Goal: Transaction & Acquisition: Purchase product/service

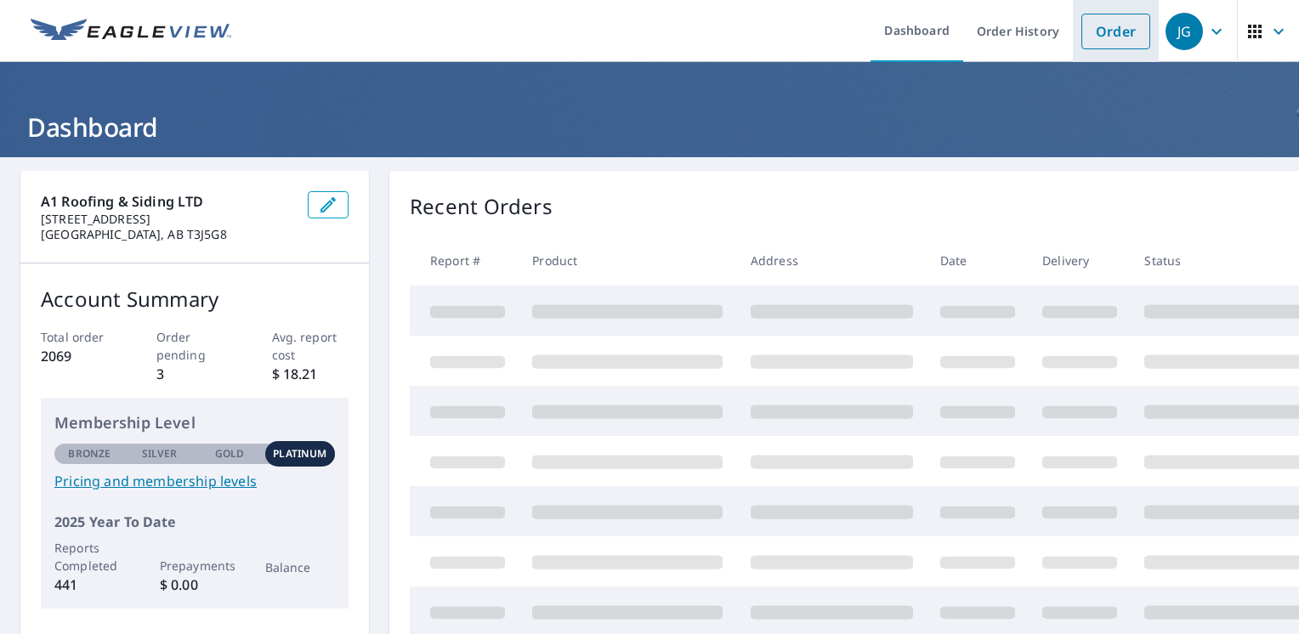
click at [1106, 37] on link "Order" at bounding box center [1115, 32] width 69 height 36
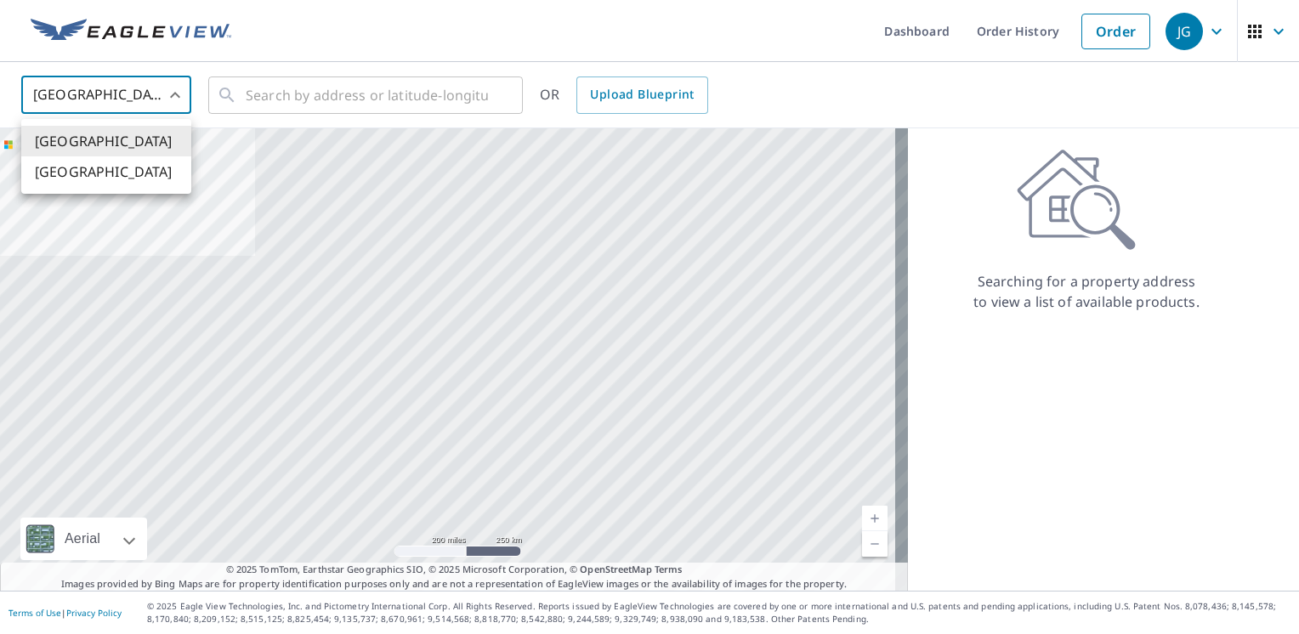
click at [164, 94] on body "JG JG Dashboard Order History Order JG United States US ​ ​ OR Upload Blueprint…" at bounding box center [649, 317] width 1299 height 634
click at [136, 183] on li "[GEOGRAPHIC_DATA]" at bounding box center [106, 171] width 170 height 31
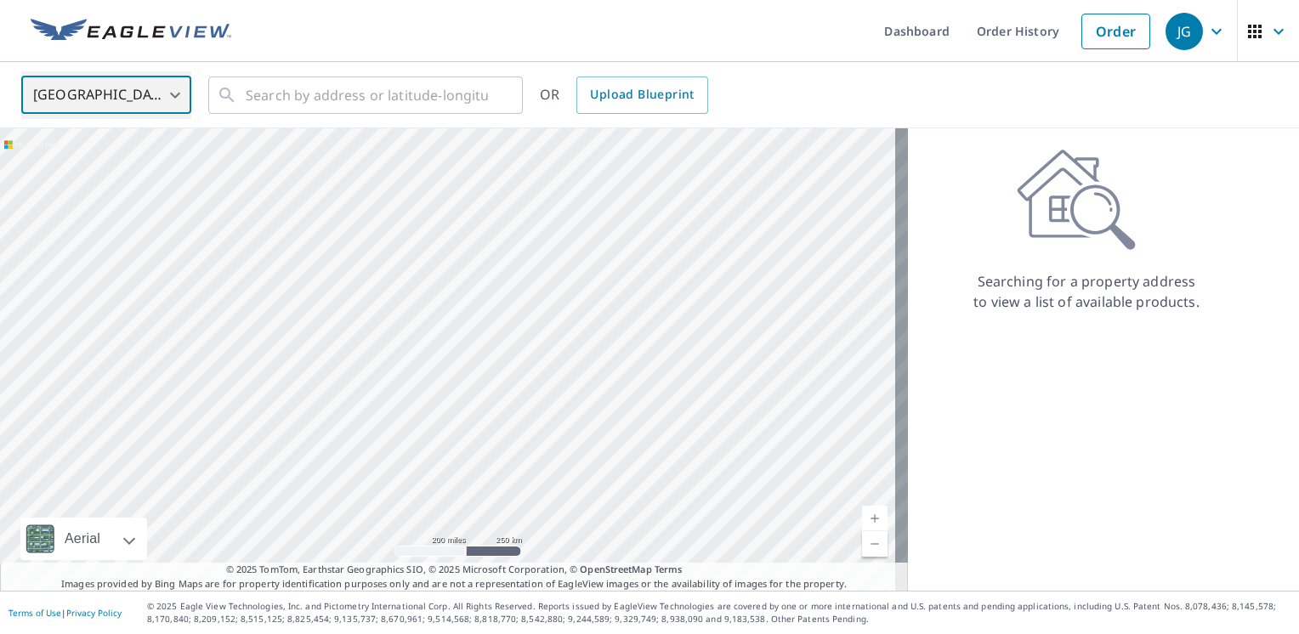
type input "CA"
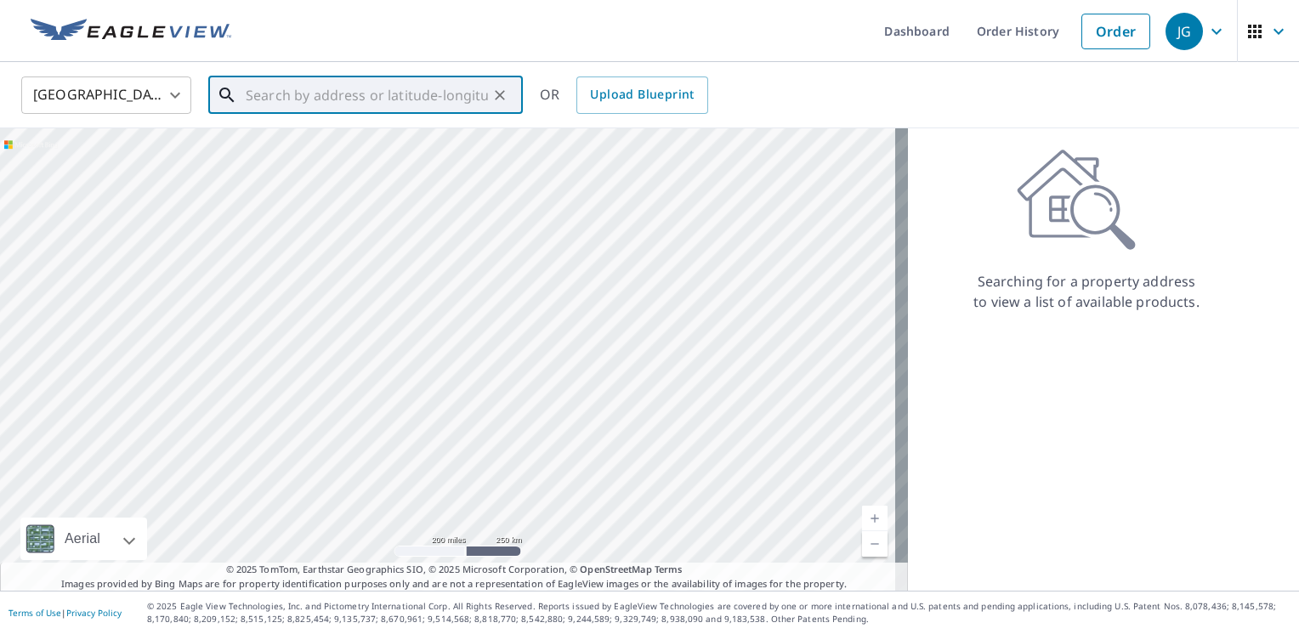
click at [305, 90] on input "text" at bounding box center [367, 95] width 242 height 48
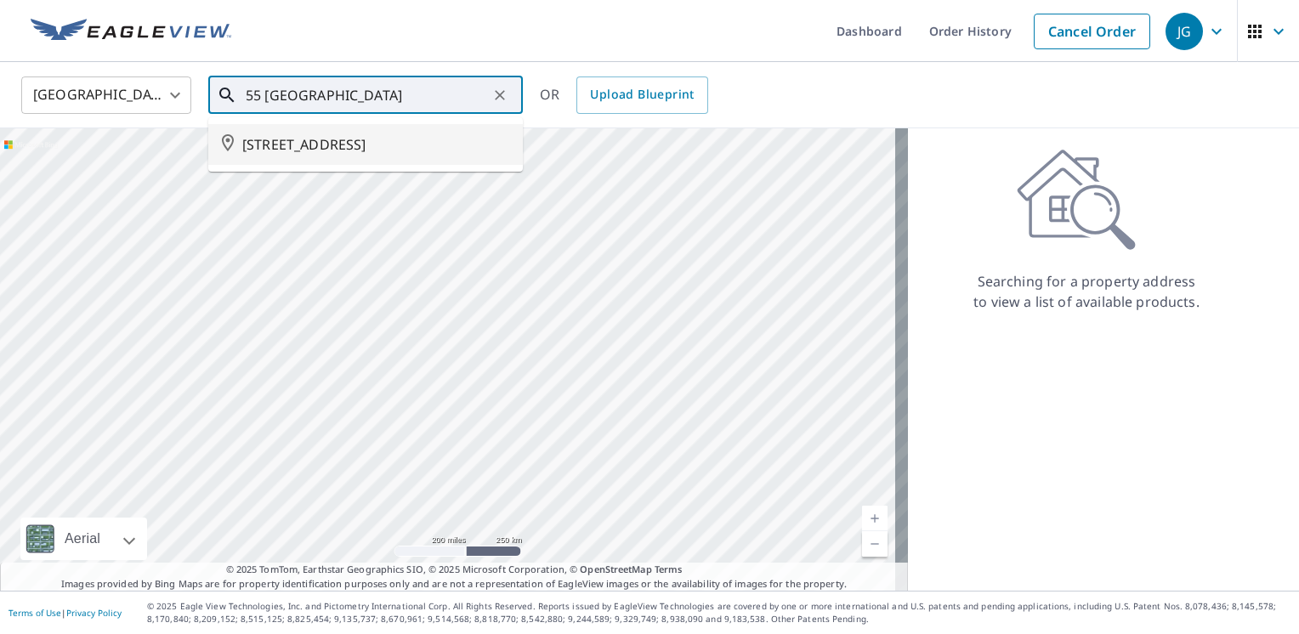
click at [322, 155] on span "[STREET_ADDRESS]" at bounding box center [375, 144] width 267 height 20
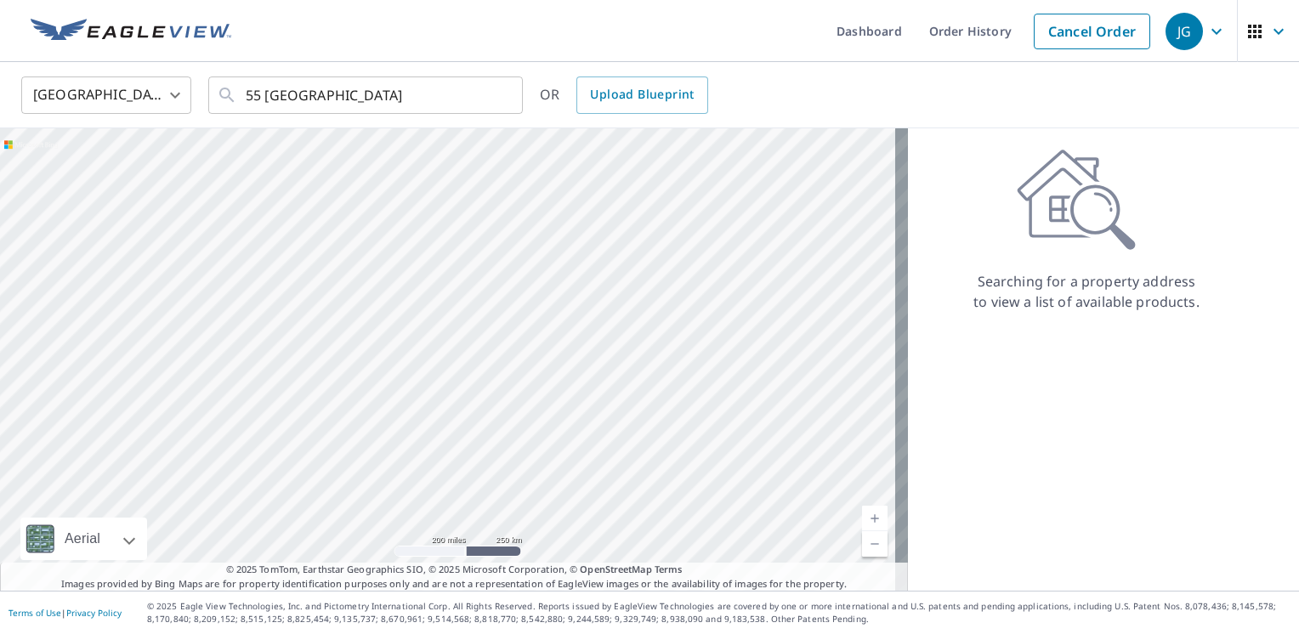
type input "[STREET_ADDRESS]"
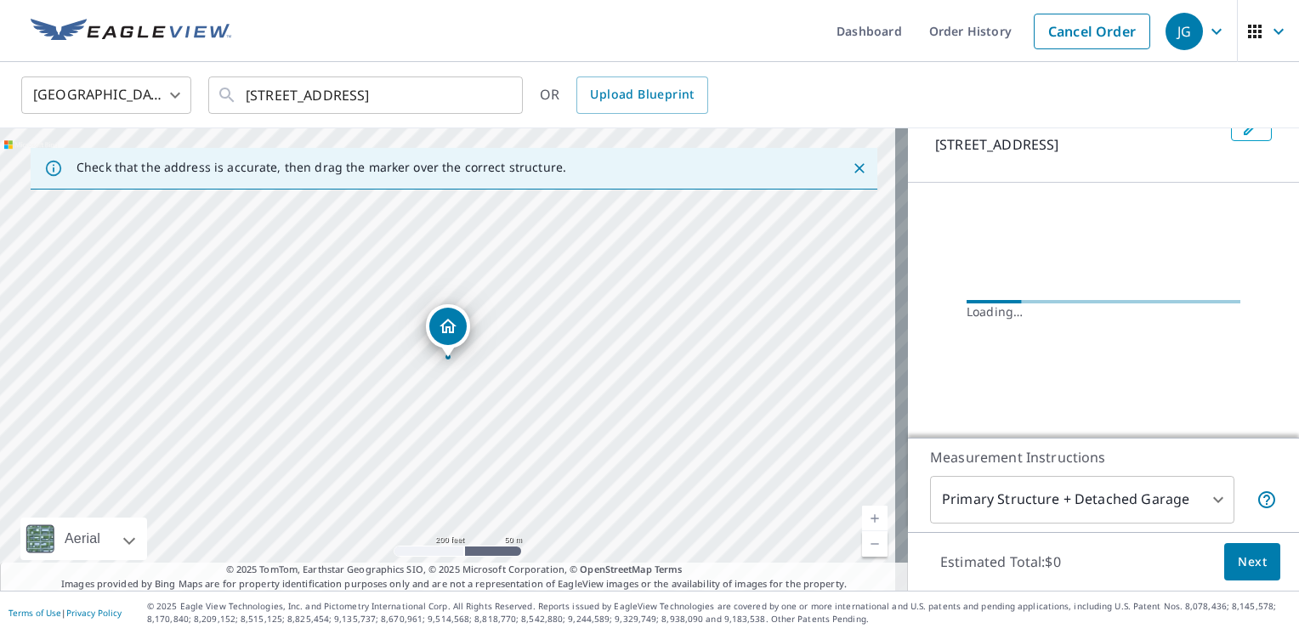
scroll to position [106, 0]
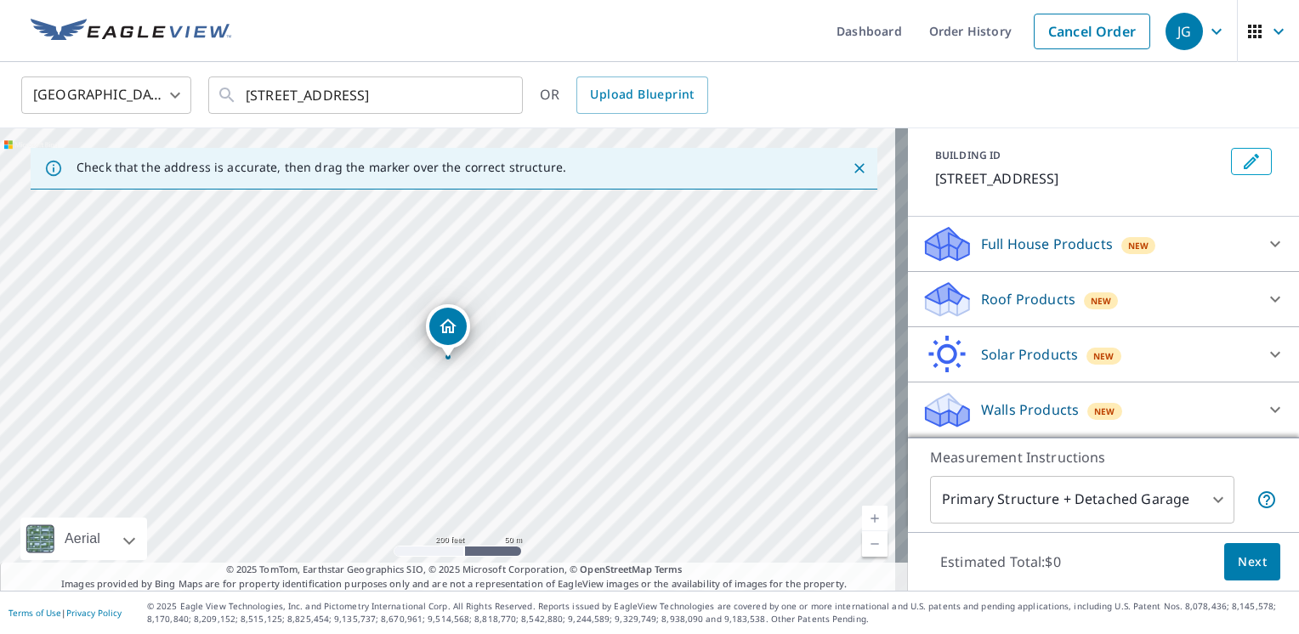
click at [998, 294] on p "Roof Products" at bounding box center [1028, 299] width 94 height 20
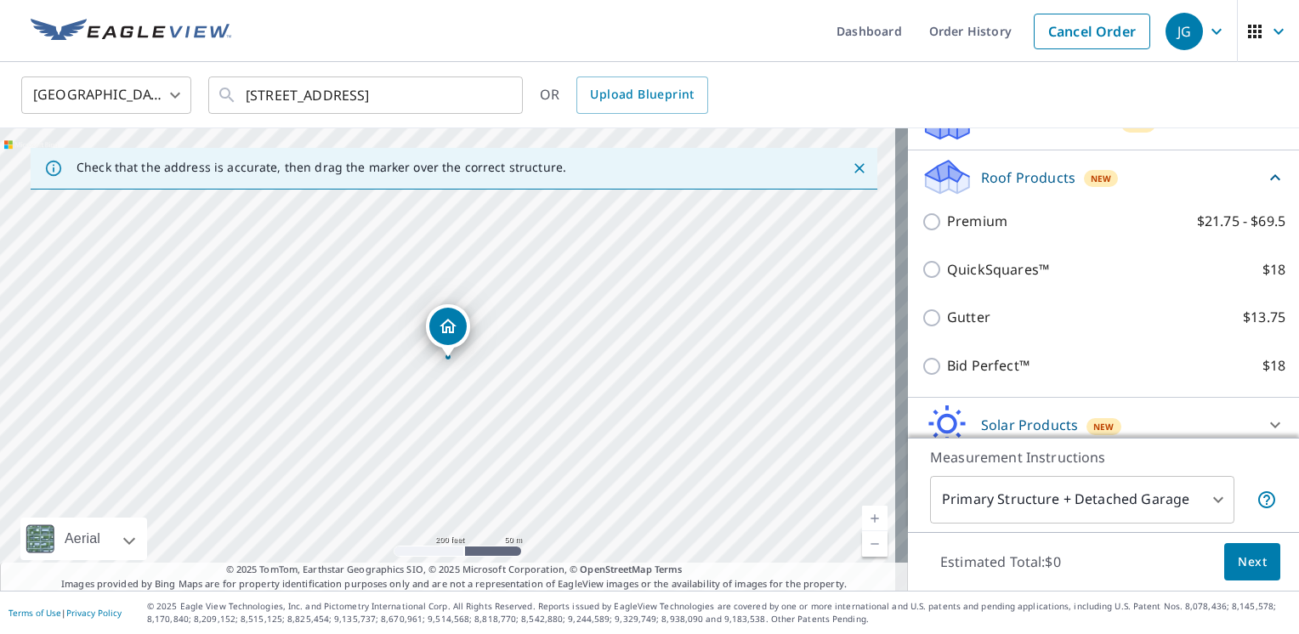
scroll to position [215, 0]
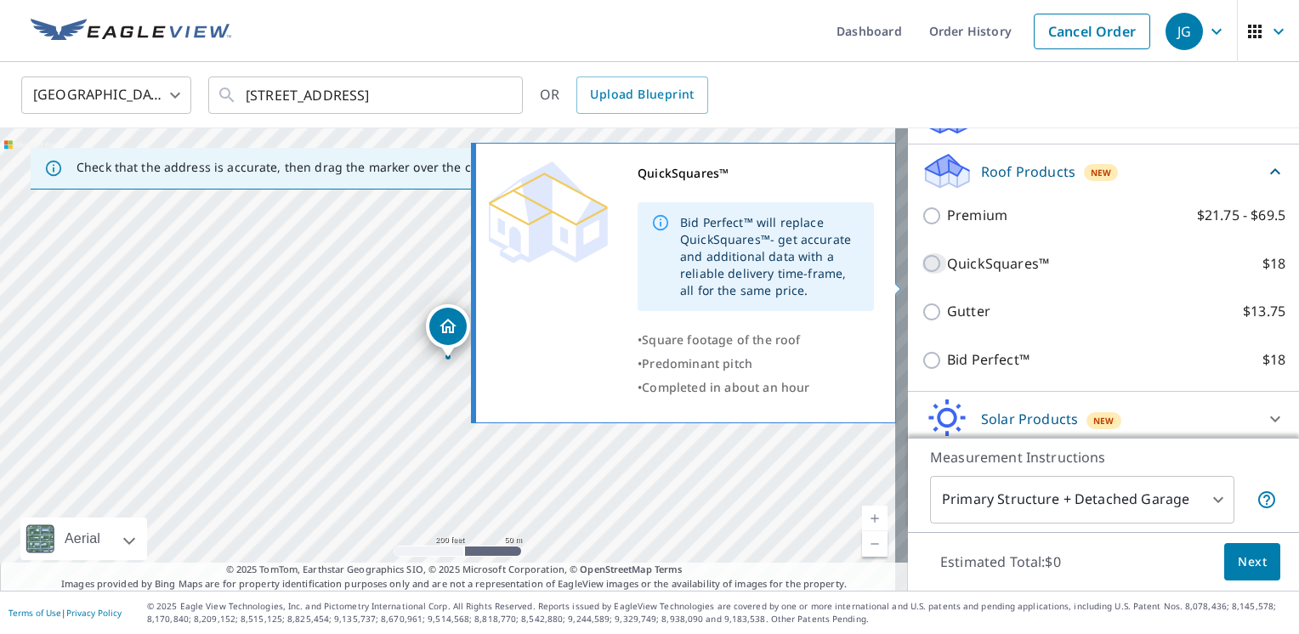
click at [922, 274] on input "QuickSquares™ $18" at bounding box center [933, 263] width 25 height 20
checkbox input "true"
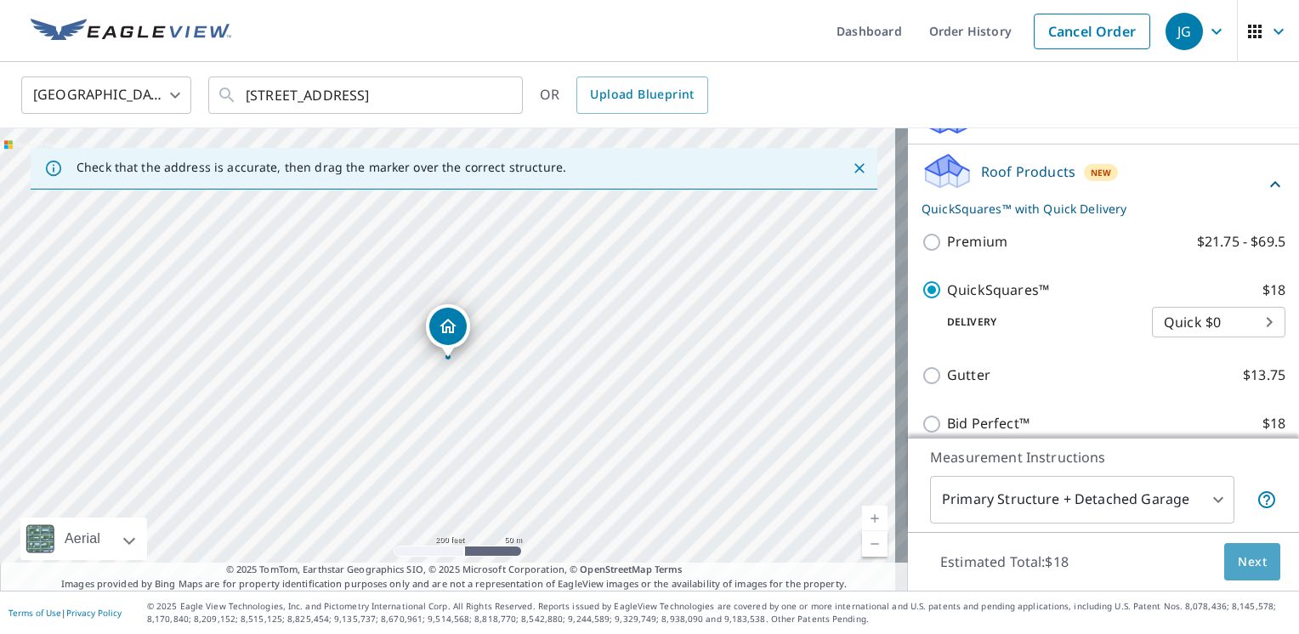
click at [1244, 569] on span "Next" at bounding box center [1251, 562] width 29 height 21
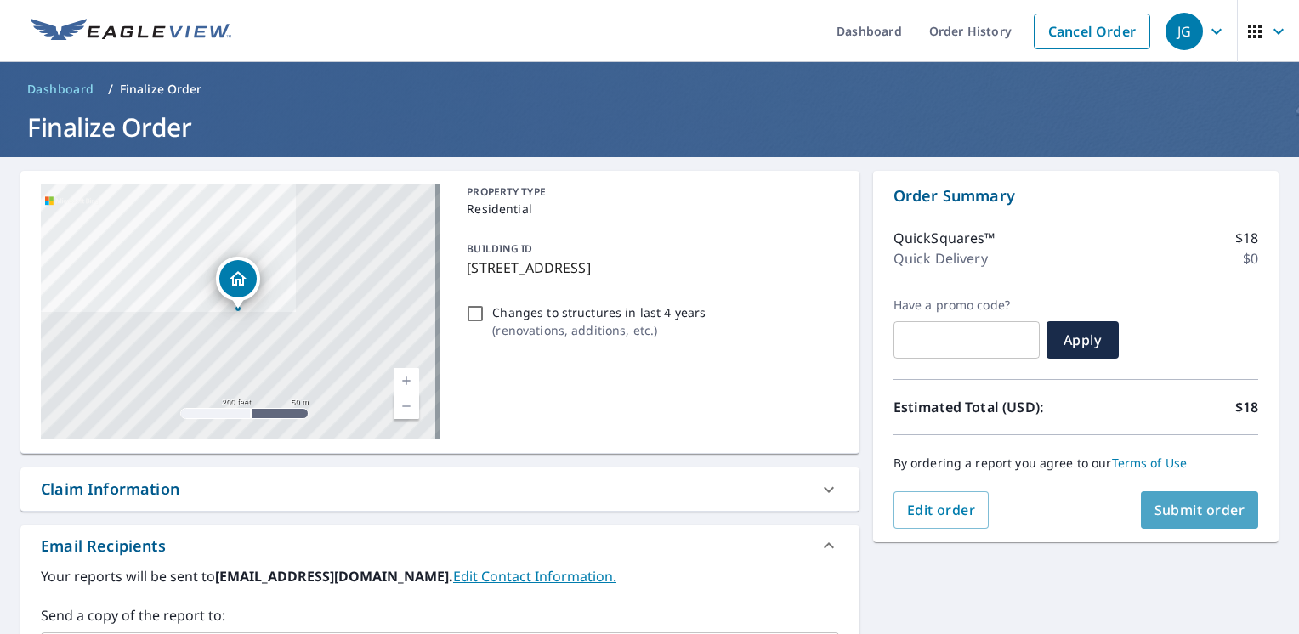
click at [1185, 498] on button "Submit order" at bounding box center [1200, 509] width 118 height 37
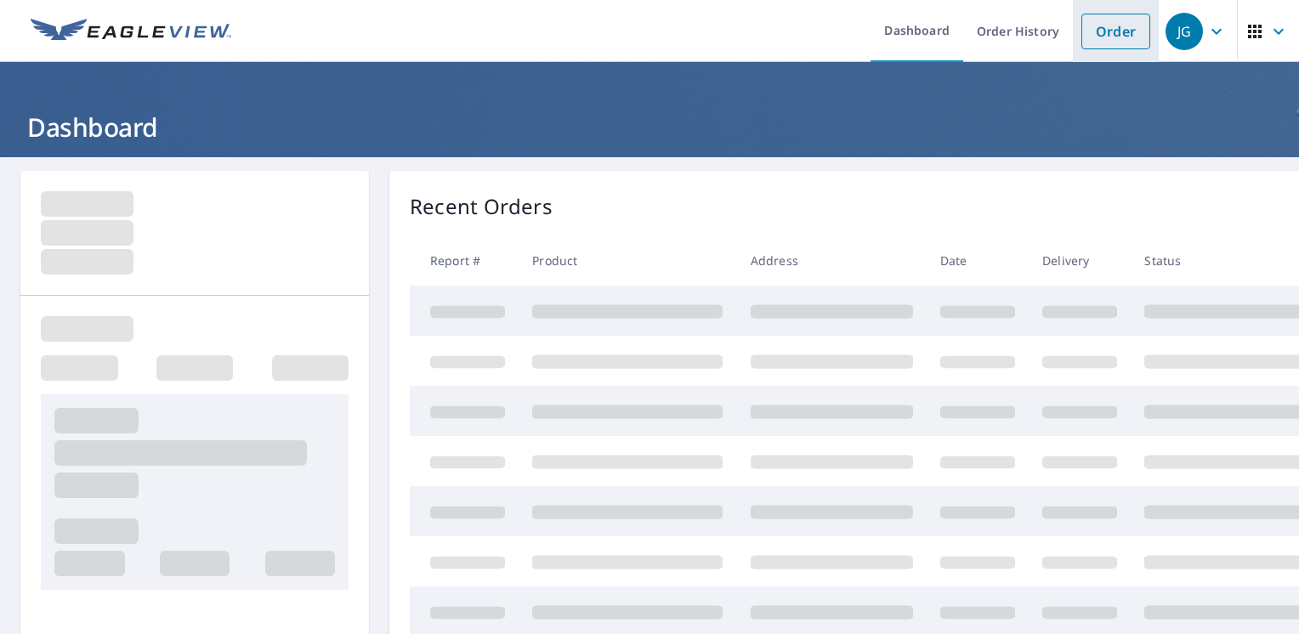
click at [1091, 20] on link "Order" at bounding box center [1115, 32] width 69 height 36
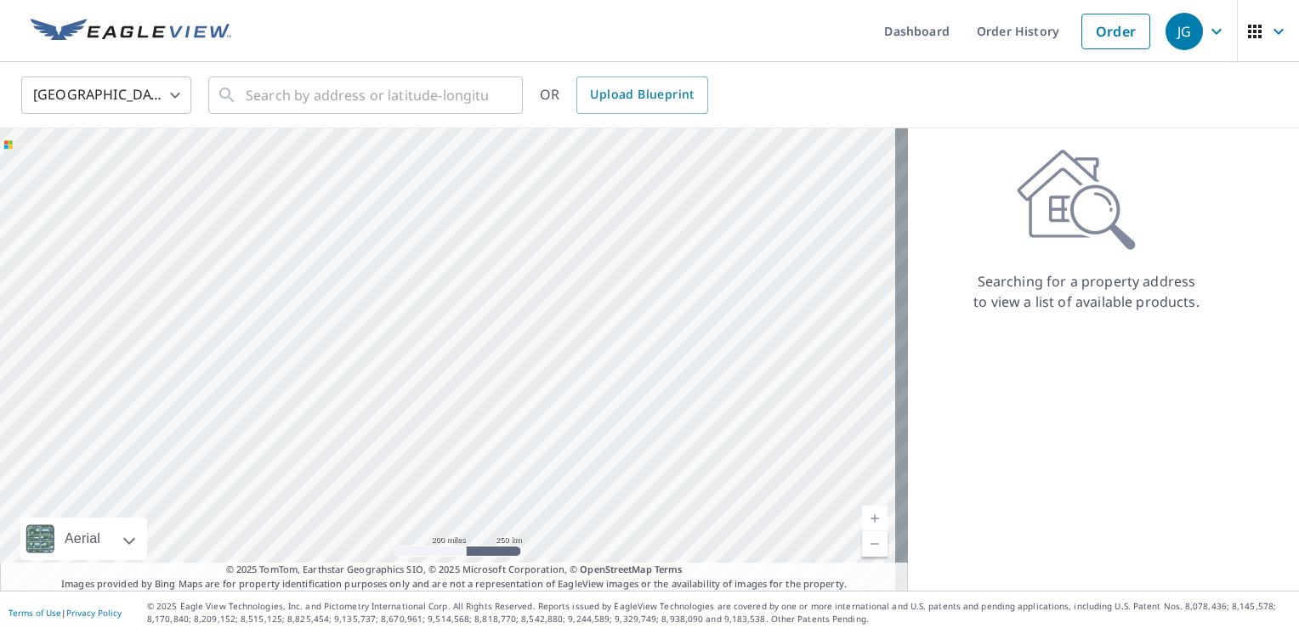
click at [127, 104] on body "JG JG Dashboard Order History Order JG United States US ​ ​ OR Upload Blueprint…" at bounding box center [649, 317] width 1299 height 634
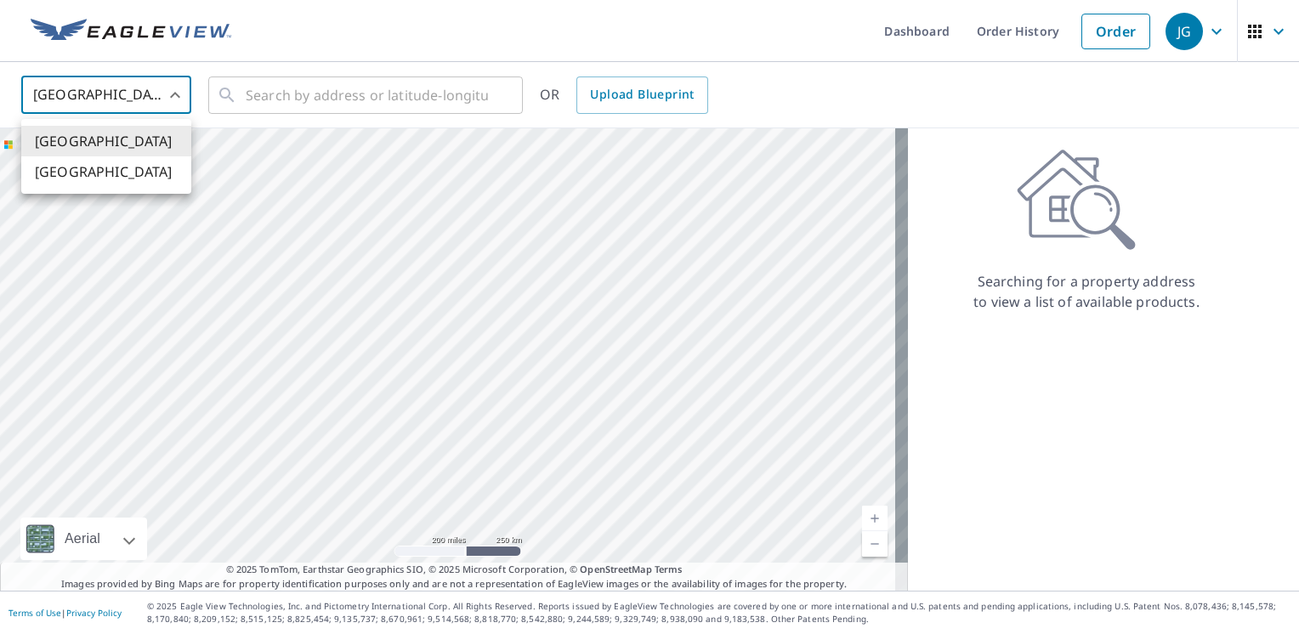
click at [127, 169] on li "[GEOGRAPHIC_DATA]" at bounding box center [106, 171] width 170 height 31
type input "CA"
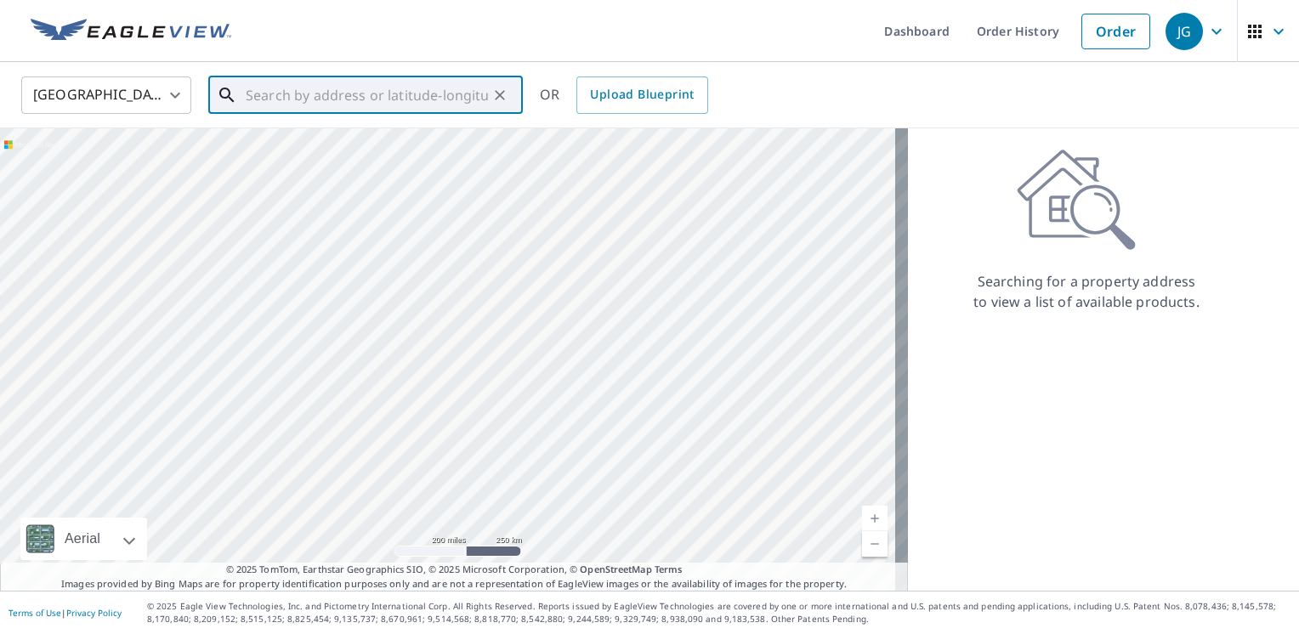
click at [297, 102] on input "text" at bounding box center [367, 95] width 242 height 48
type input "4"
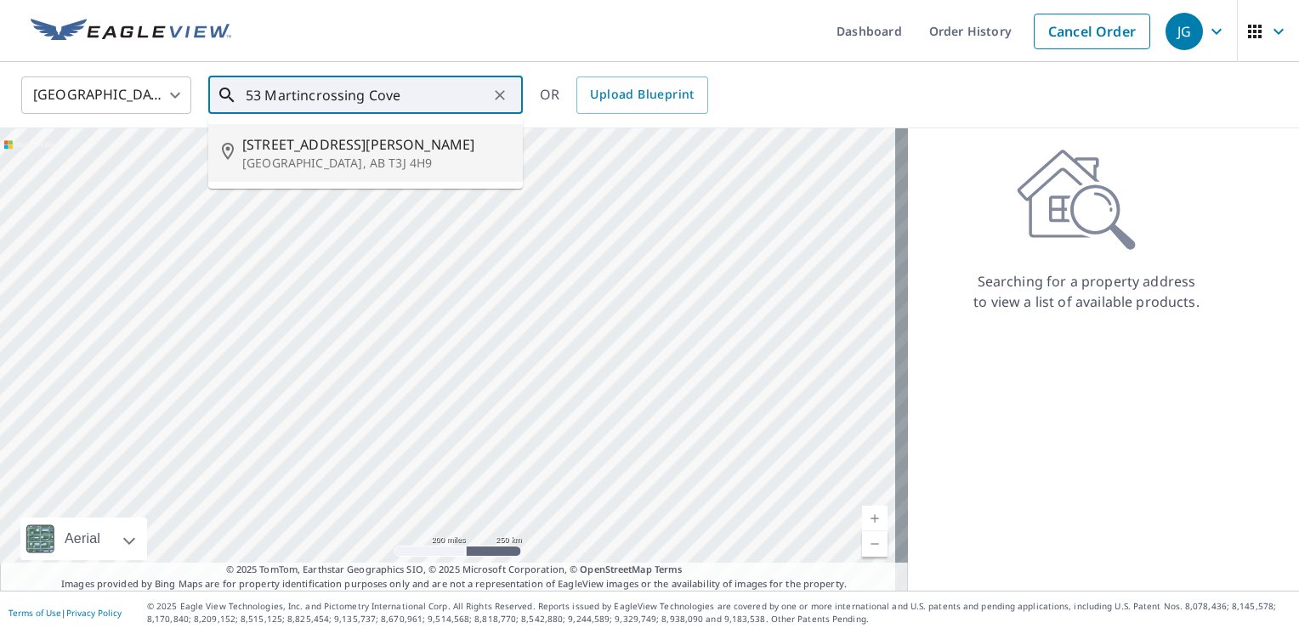
click at [316, 151] on span "53 Martin Crossing Cove NE" at bounding box center [375, 144] width 267 height 20
type input "53 Martin Crossing Cove NE Calgary, AB T3J 4H9"
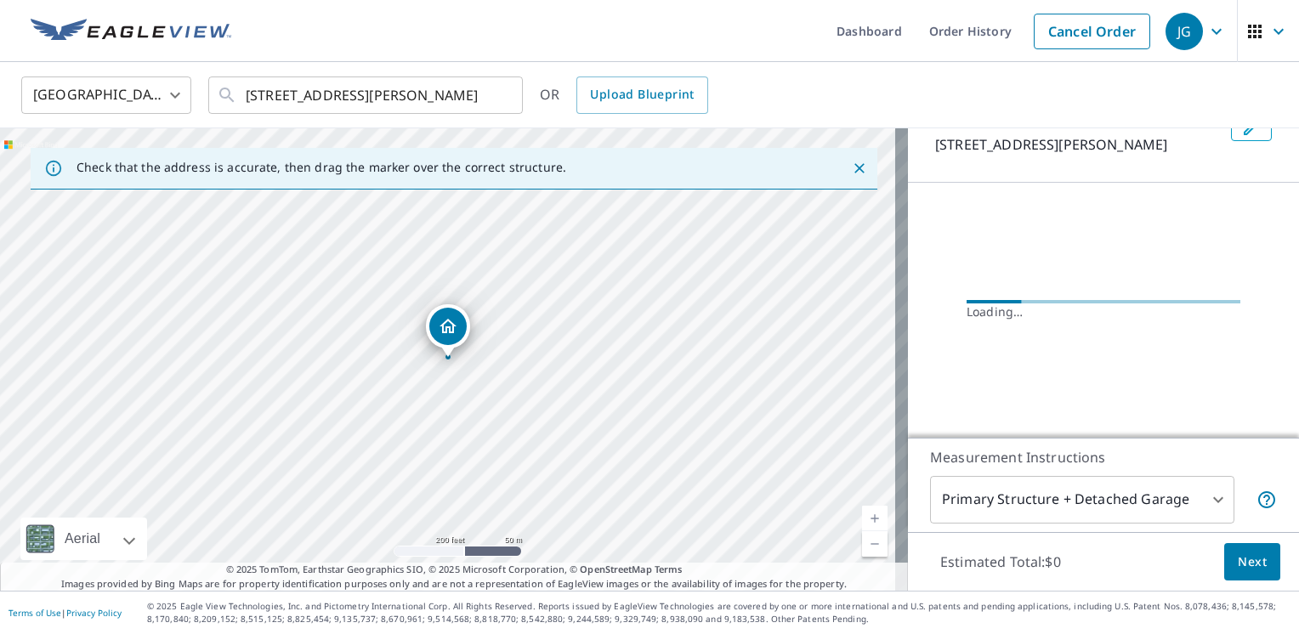
scroll to position [106, 0]
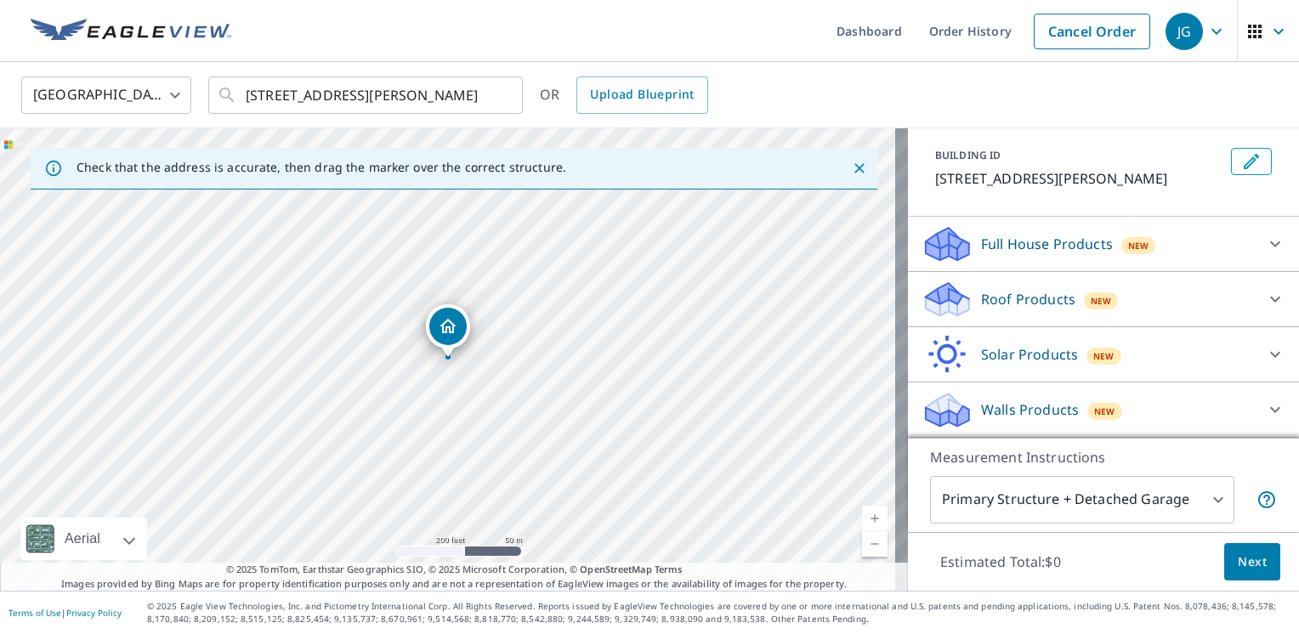
click at [992, 288] on div "Roof Products New" at bounding box center [1087, 300] width 333 height 40
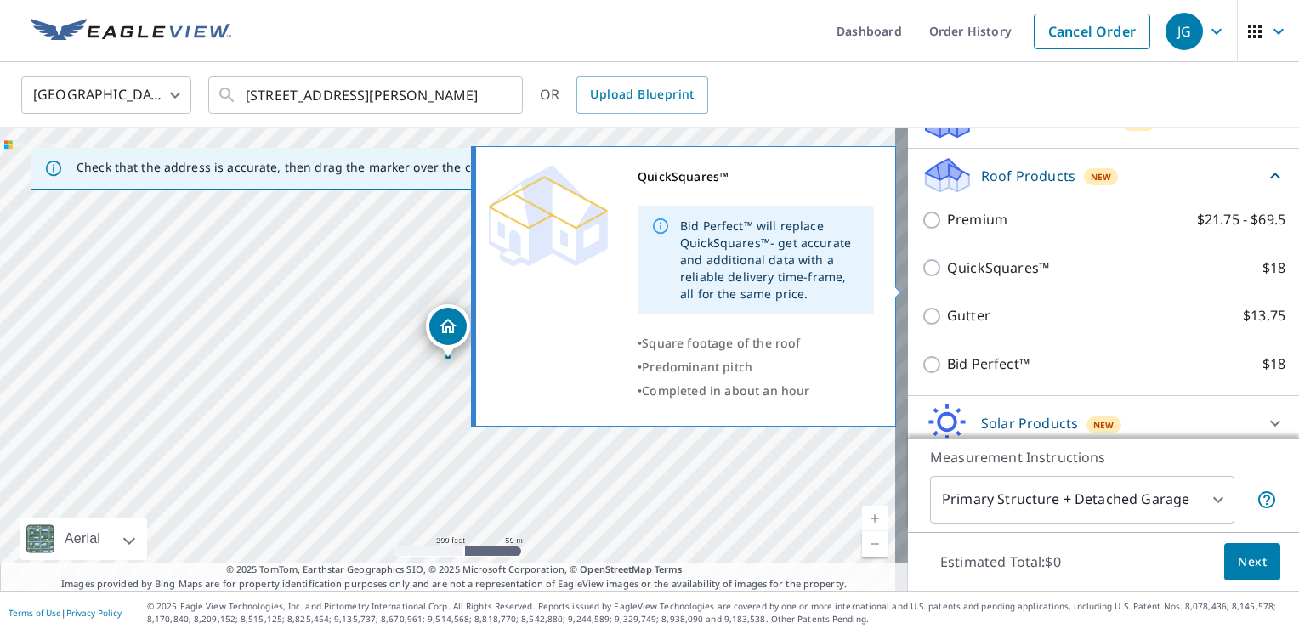
scroll to position [212, 0]
click at [992, 278] on p "QuickSquares™" at bounding box center [998, 267] width 102 height 21
click at [947, 277] on input "QuickSquares™ $18" at bounding box center [933, 267] width 25 height 20
checkbox input "true"
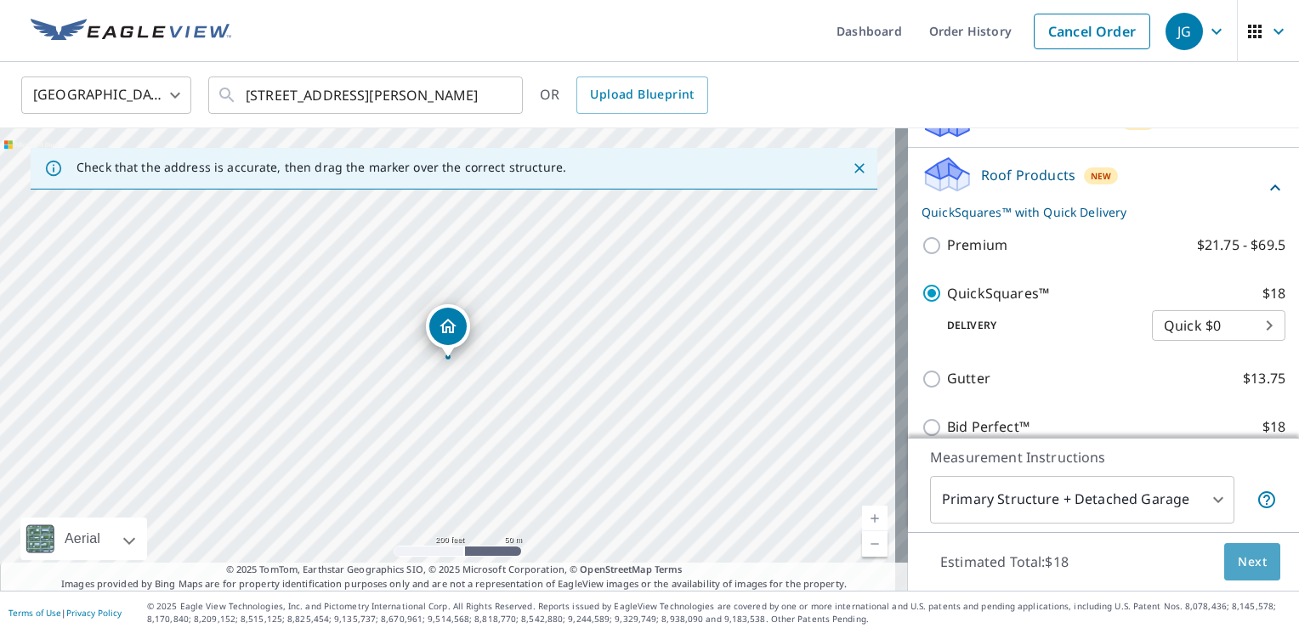
click at [1237, 557] on span "Next" at bounding box center [1251, 562] width 29 height 21
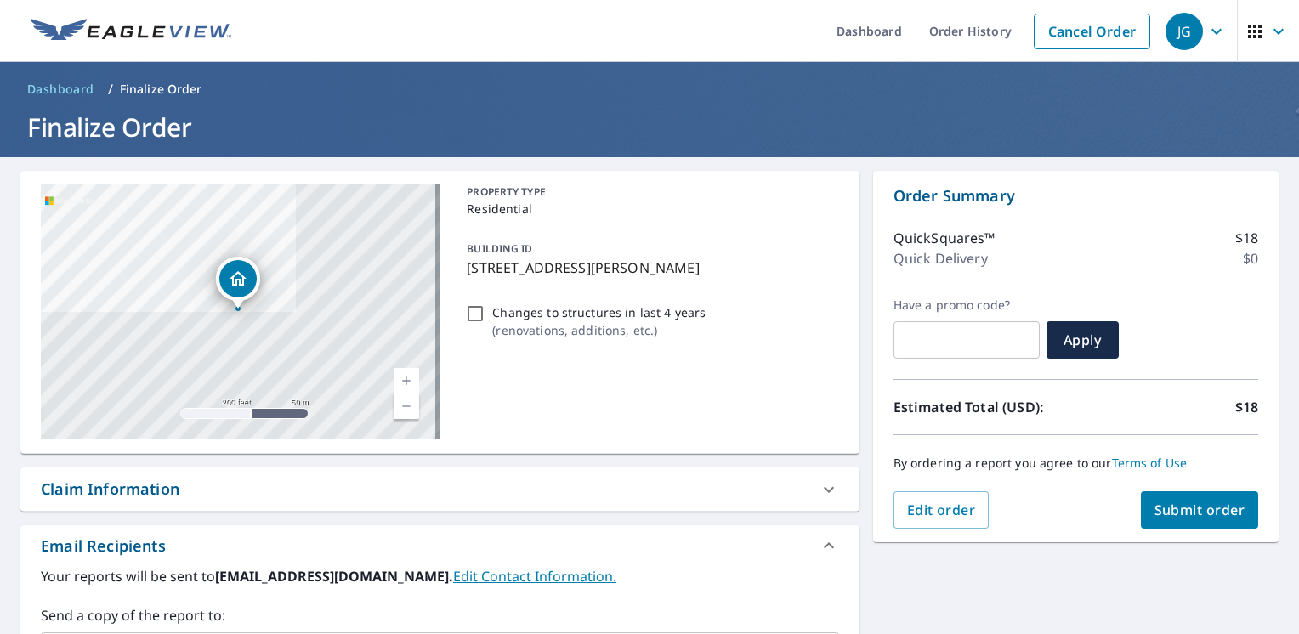
click at [1144, 529] on div "Order Summary QuickSquares™ $18 Quick Delivery $0 Have a promo code? ​ Apply Es…" at bounding box center [1075, 356] width 405 height 371
click at [1141, 521] on button "Submit order" at bounding box center [1200, 509] width 118 height 37
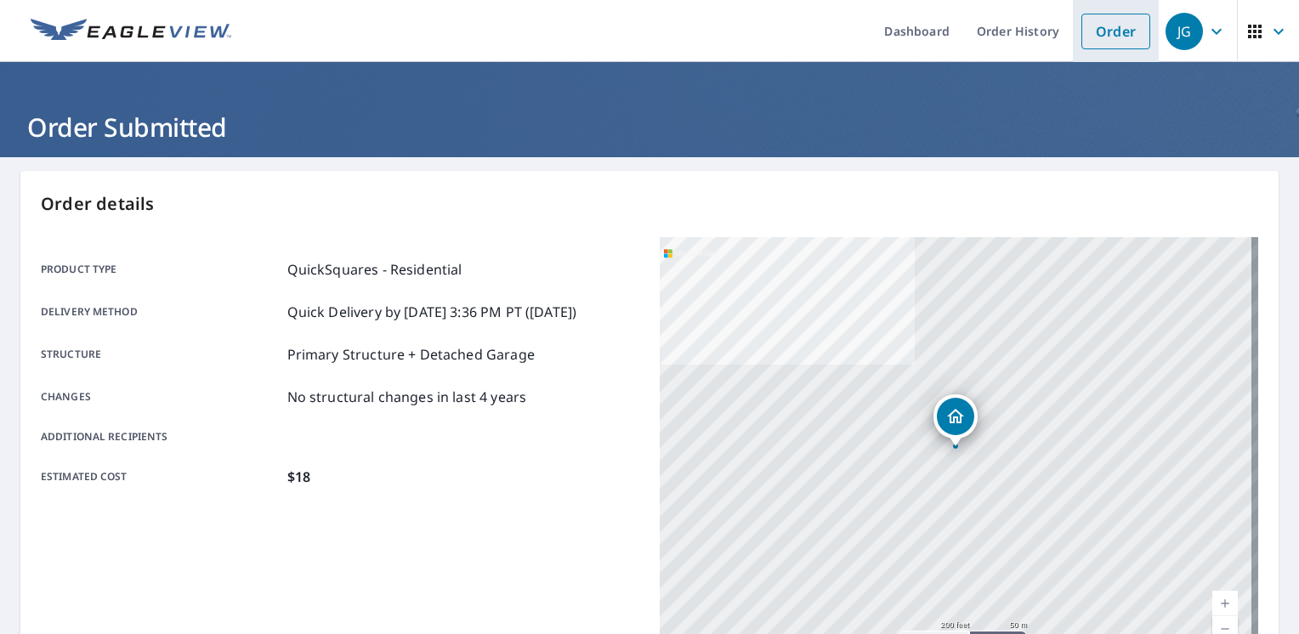
click at [1098, 25] on link "Order" at bounding box center [1115, 32] width 69 height 36
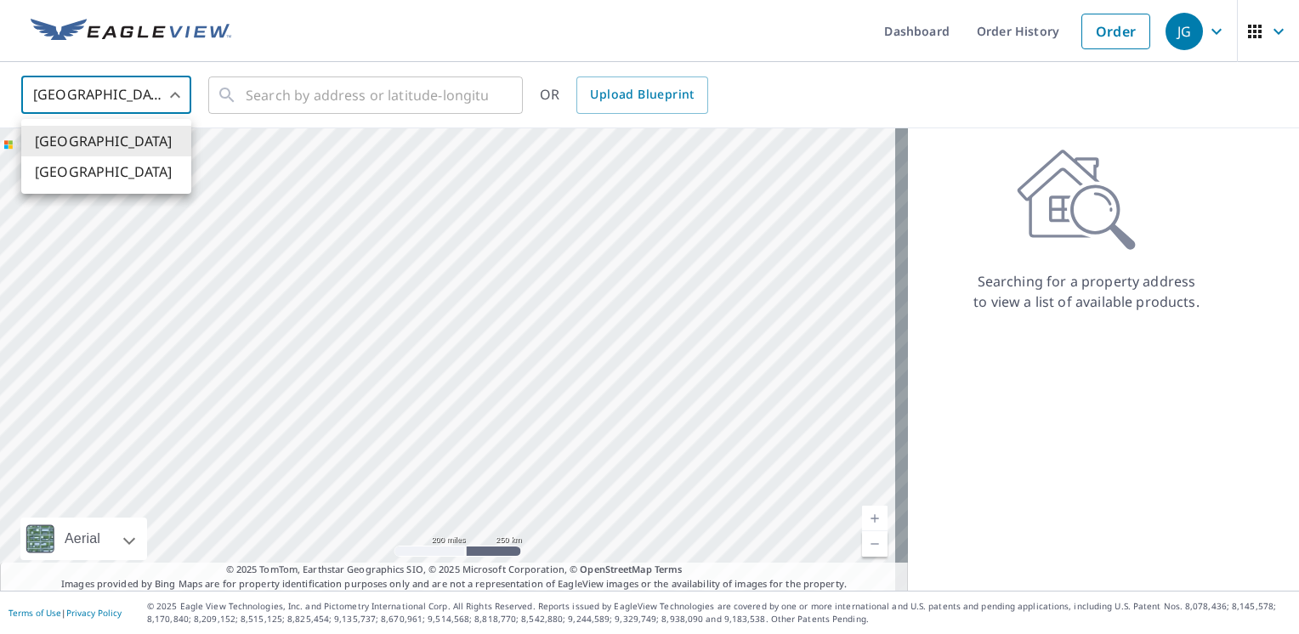
click at [112, 88] on body "JG JG Dashboard Order History Order JG United States US ​ ​ OR Upload Blueprint…" at bounding box center [649, 317] width 1299 height 634
click at [99, 168] on li "[GEOGRAPHIC_DATA]" at bounding box center [106, 171] width 170 height 31
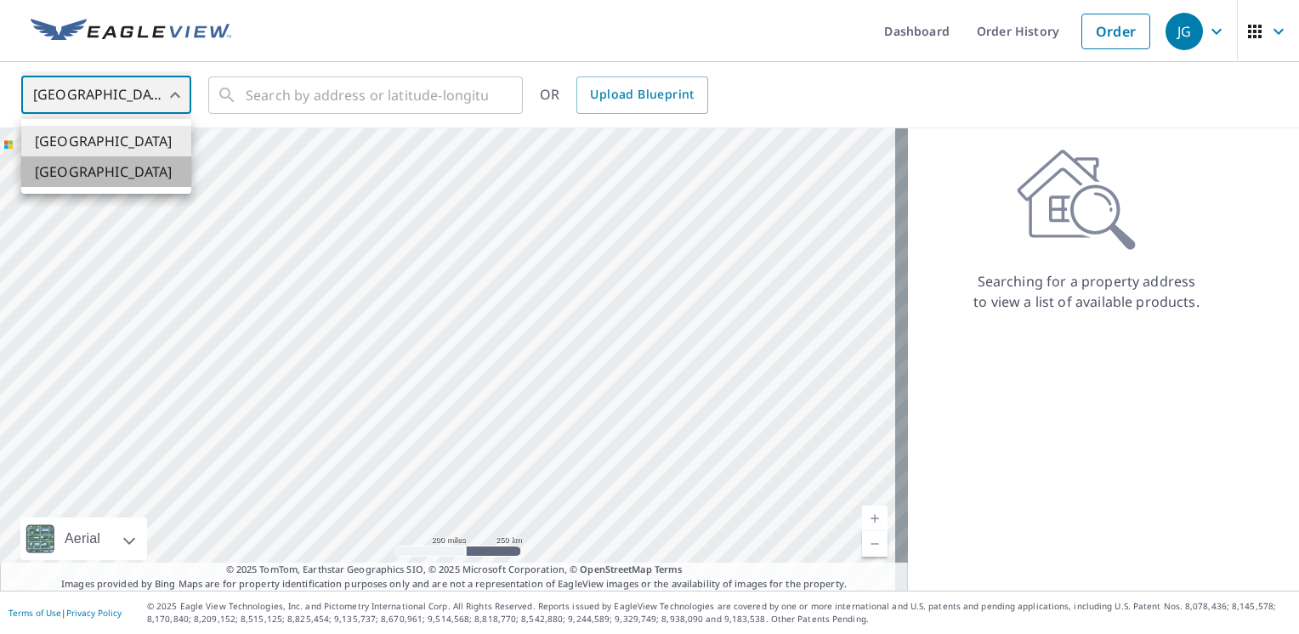
type input "CA"
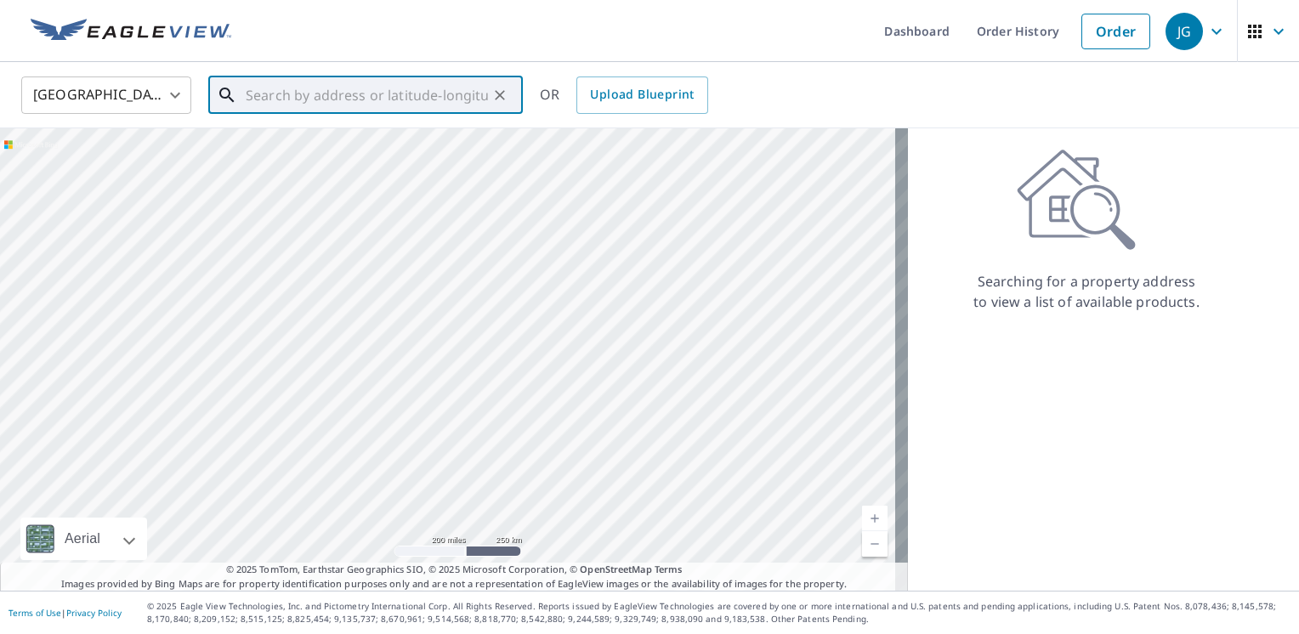
click at [254, 93] on input "text" at bounding box center [367, 95] width 242 height 48
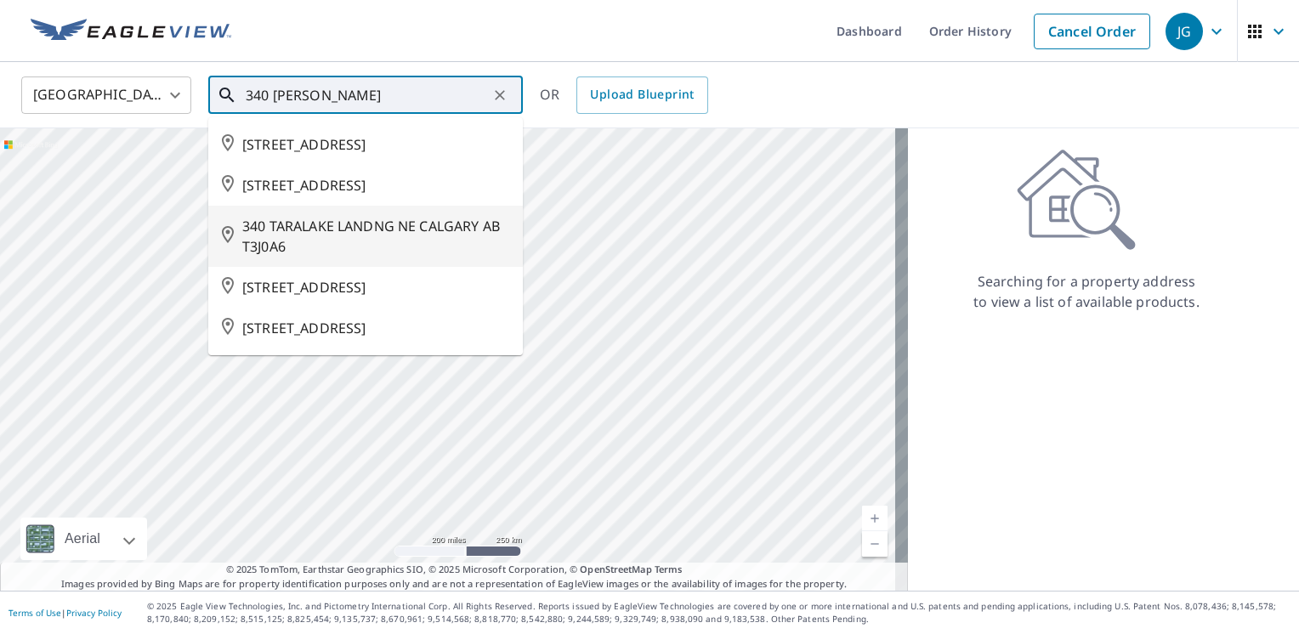
click at [357, 257] on span "340 TARALAKE LANDNG NE CALGARY AB T3J0A6" at bounding box center [375, 236] width 267 height 41
type input "340 TARALAKE LANDNG NE CALGARY AB T3J0A6"
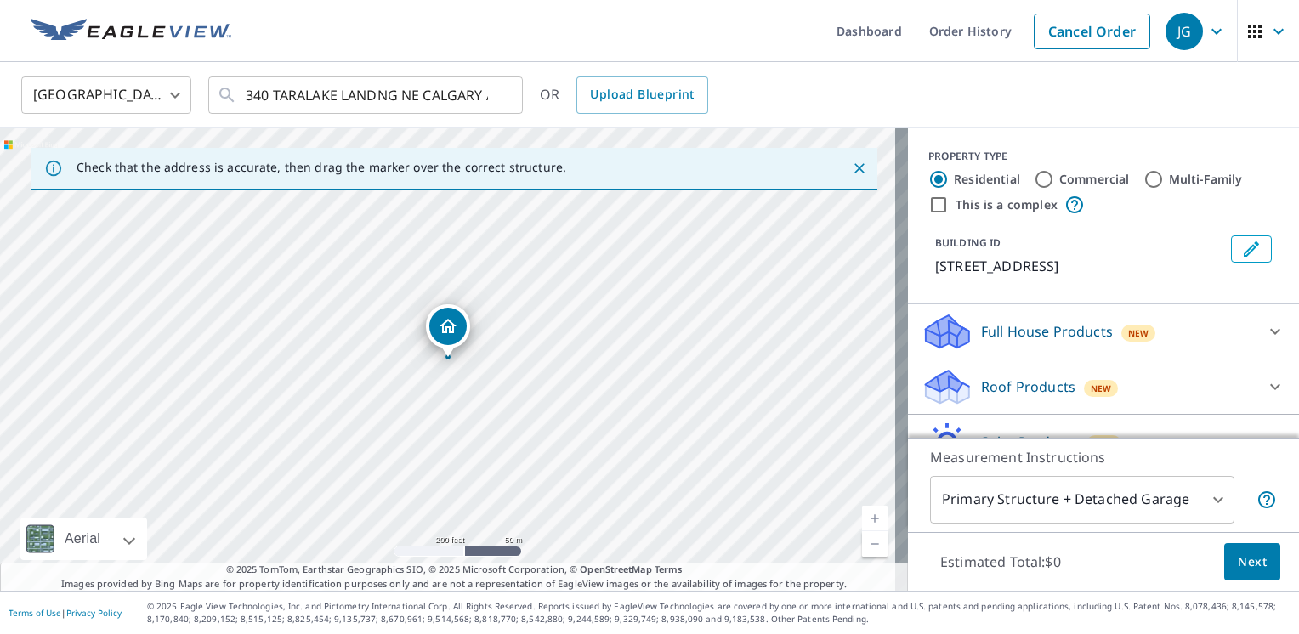
scroll to position [106, 0]
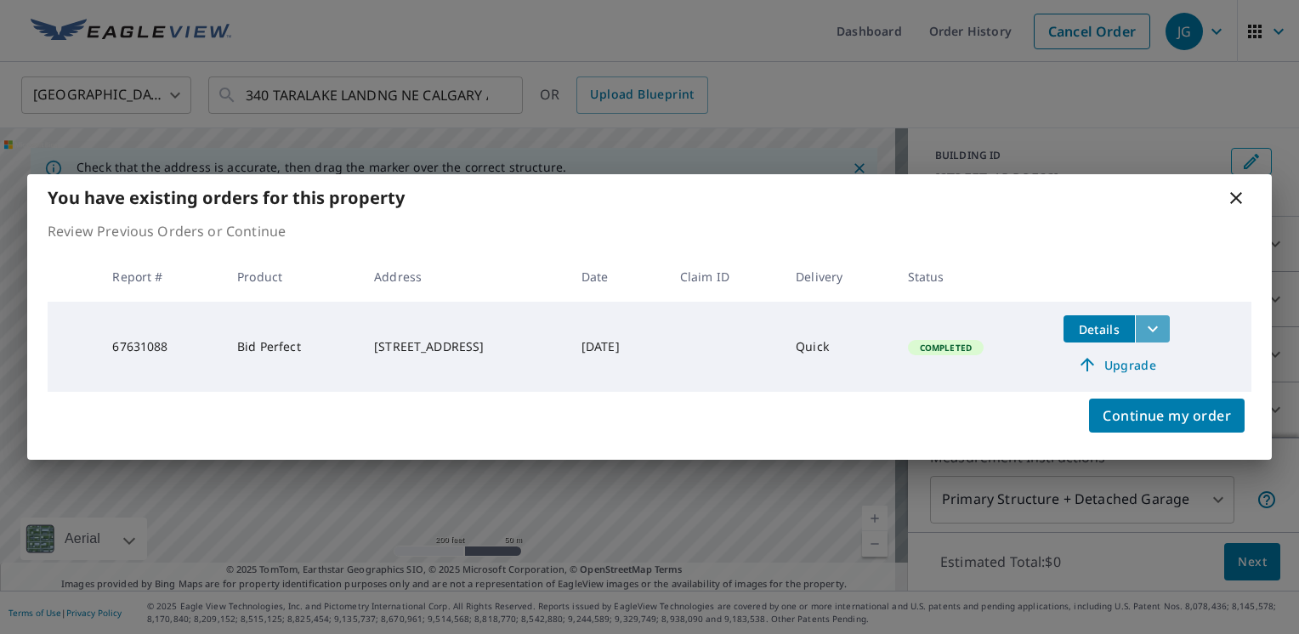
click at [1163, 324] on icon "filesDropdownBtn-67631088" at bounding box center [1152, 329] width 20 height 20
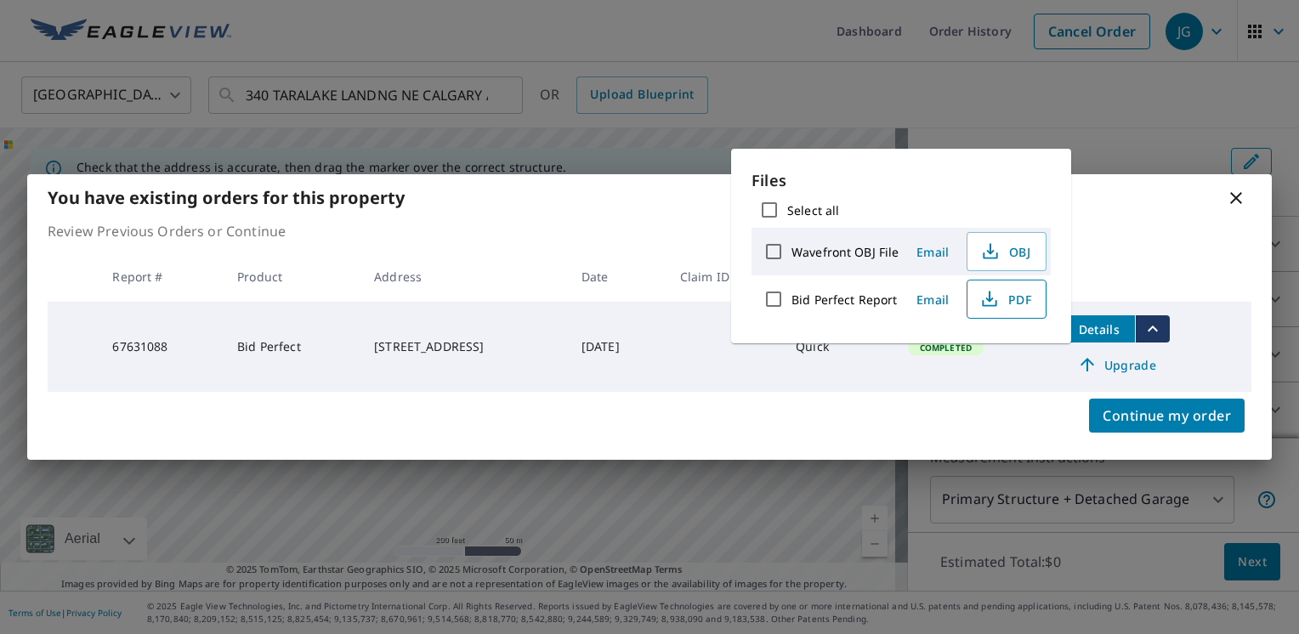
click at [994, 302] on icon "button" at bounding box center [989, 299] width 20 height 20
